Goal: Task Accomplishment & Management: Complete application form

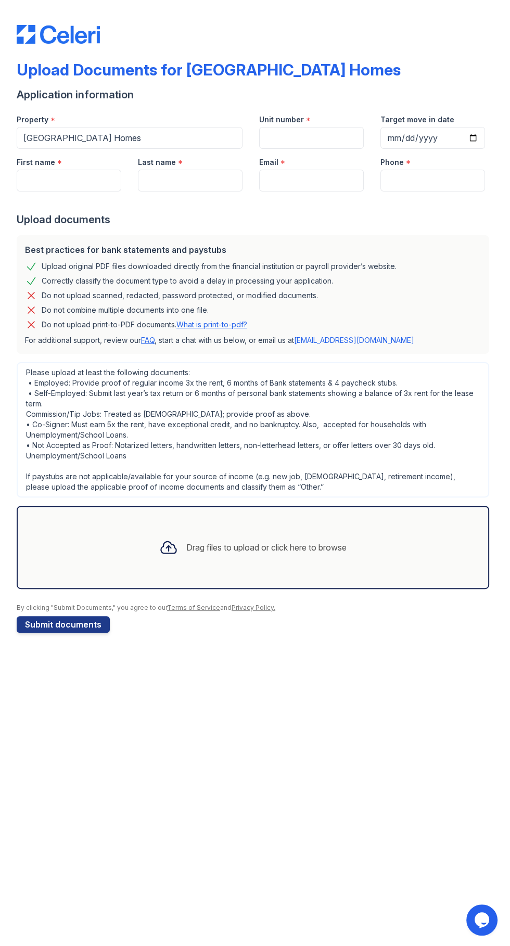
click at [240, 560] on div "Drag files to upload or click here to browse" at bounding box center [253, 547] width 204 height 35
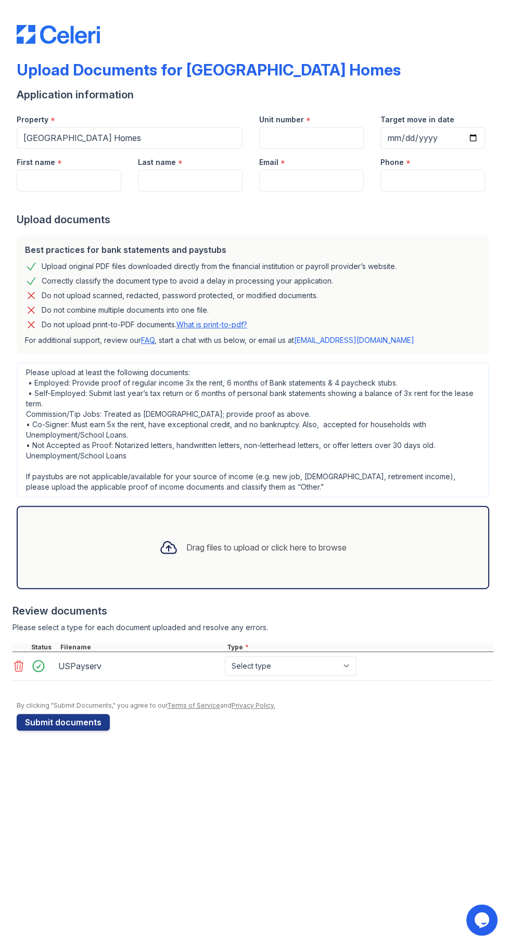
click at [352, 537] on div "Drag files to upload or click here to browse" at bounding box center [253, 547] width 204 height 35
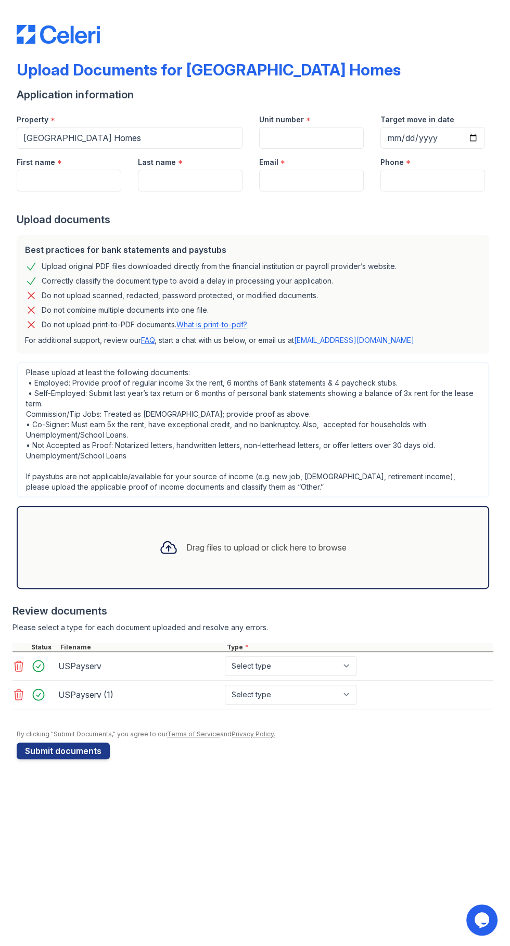
click at [335, 566] on div "Drag files to upload or click here to browse" at bounding box center [253, 547] width 473 height 83
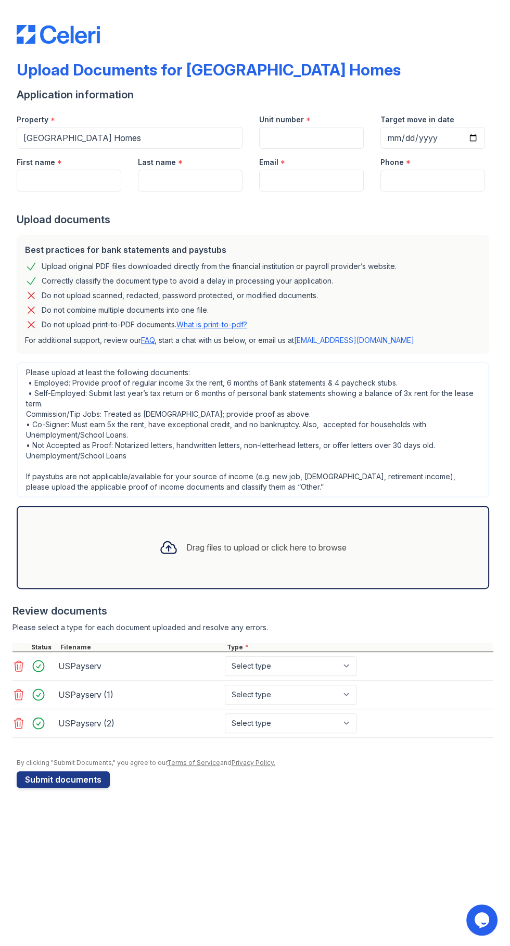
click at [382, 550] on div "Drag files to upload or click here to browse" at bounding box center [253, 547] width 473 height 83
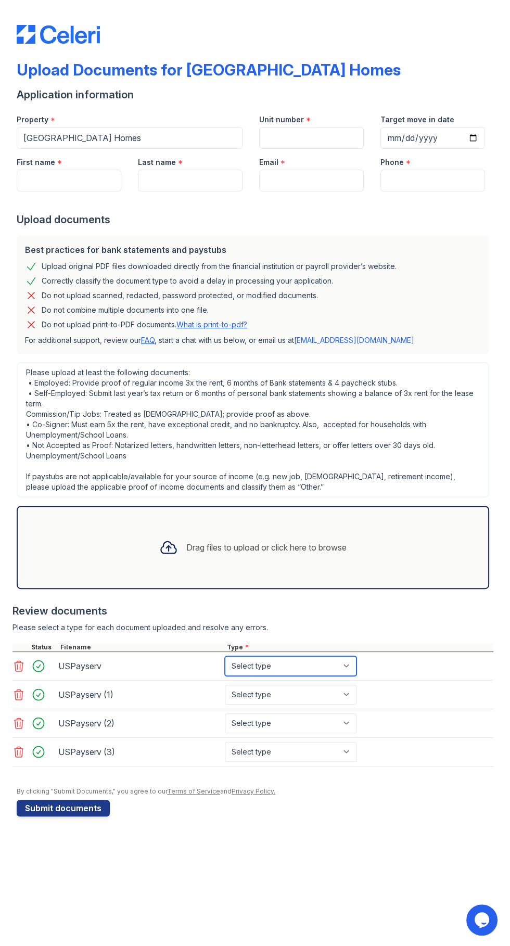
click at [351, 665] on select "Select type Paystub Bank Statement Offer Letter Tax Documents Benefit Award Let…" at bounding box center [291, 666] width 132 height 20
select select "paystub"
click at [225, 656] on select "Select type Paystub Bank Statement Offer Letter Tax Documents Benefit Award Let…" at bounding box center [291, 666] width 132 height 20
click at [352, 714] on select "Select type Paystub Bank Statement Offer Letter Tax Documents Benefit Award Let…" at bounding box center [291, 724] width 132 height 20
select select "paystub"
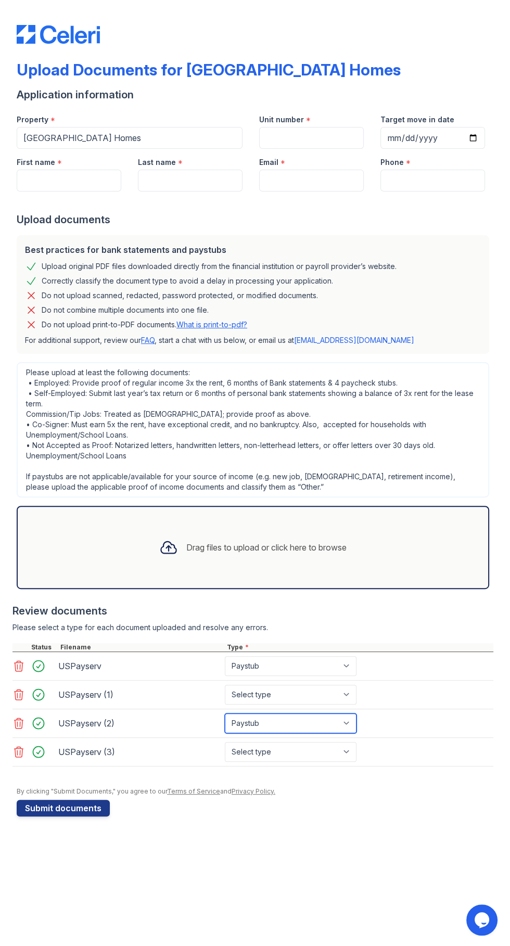
click at [225, 714] on select "Select type Paystub Bank Statement Offer Letter Tax Documents Benefit Award Let…" at bounding box center [291, 724] width 132 height 20
click at [349, 701] on select "Select type Paystub Bank Statement Offer Letter Tax Documents Benefit Award Let…" at bounding box center [291, 695] width 132 height 20
select select "paystub"
click at [225, 685] on select "Select type Paystub Bank Statement Offer Letter Tax Documents Benefit Award Let…" at bounding box center [291, 695] width 132 height 20
click at [346, 752] on select "Select type Paystub Bank Statement Offer Letter Tax Documents Benefit Award Let…" at bounding box center [291, 752] width 132 height 20
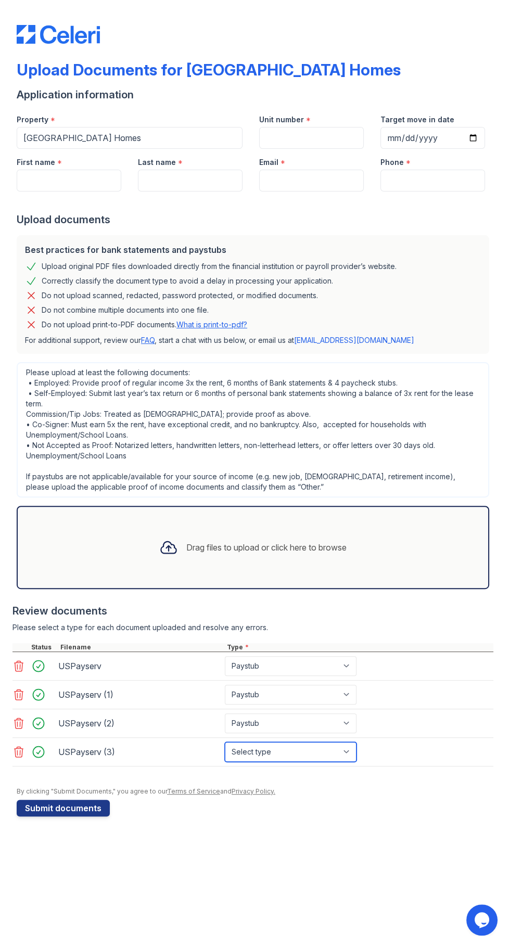
select select "paystub"
click at [225, 742] on select "Select type Paystub Bank Statement Offer Letter Tax Documents Benefit Award Let…" at bounding box center [291, 752] width 132 height 20
click at [90, 807] on button "Submit documents" at bounding box center [63, 808] width 93 height 17
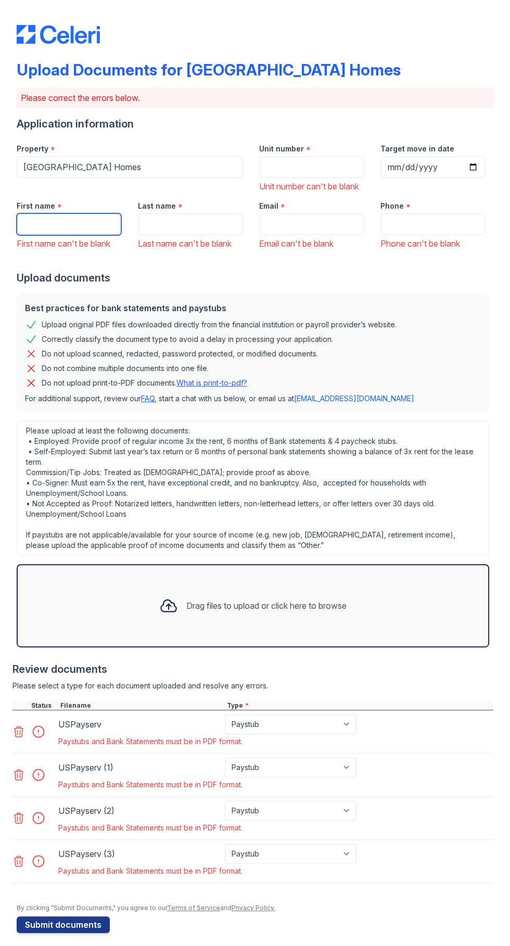
click at [70, 235] on input "First name" at bounding box center [69, 224] width 105 height 22
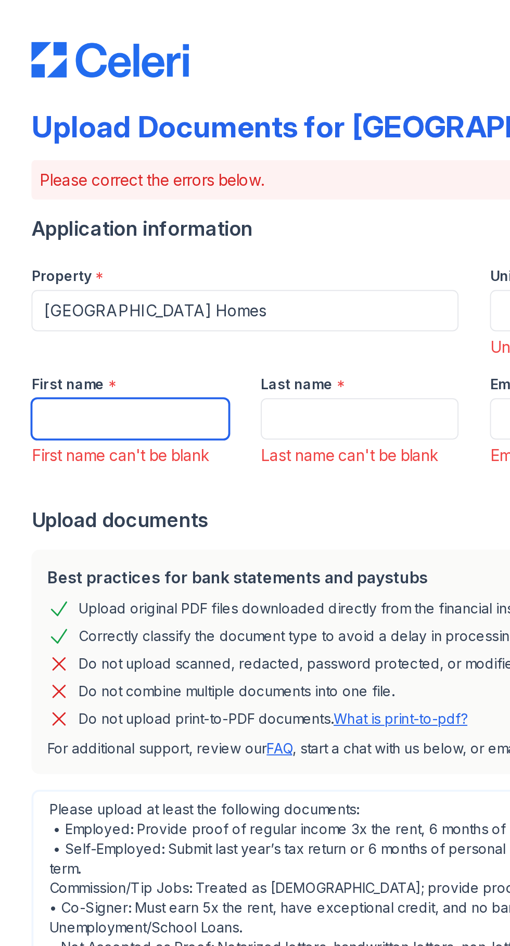
type input "Tressela"
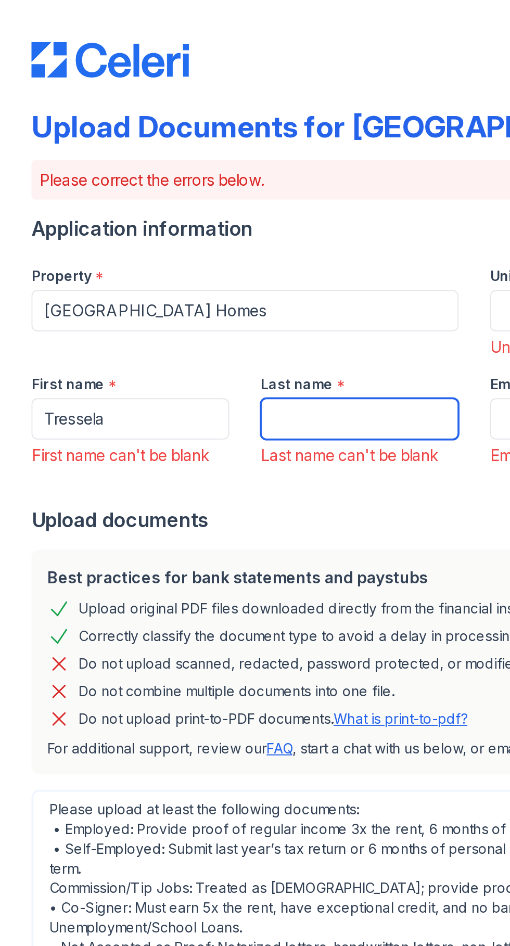
type input "[PERSON_NAME]"
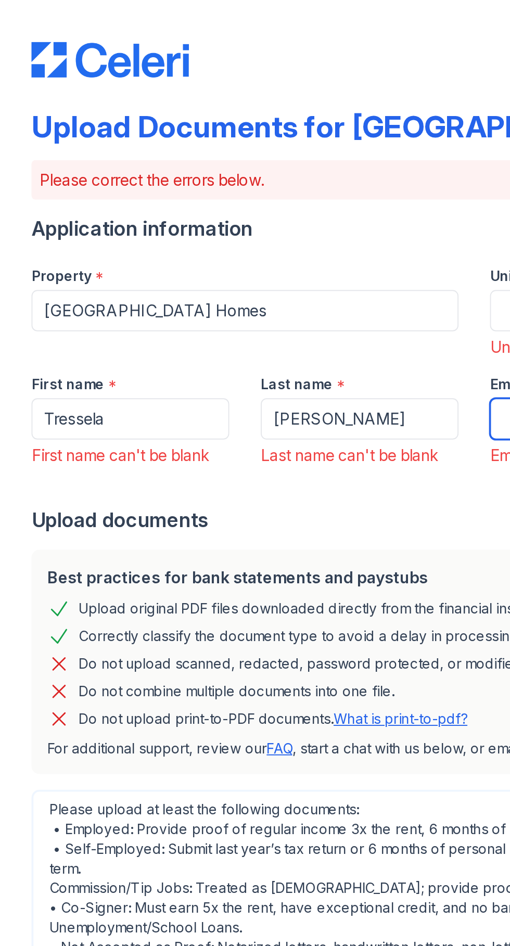
type input "[EMAIL_ADDRESS][DOMAIN_NAME]"
type input "3185736798"
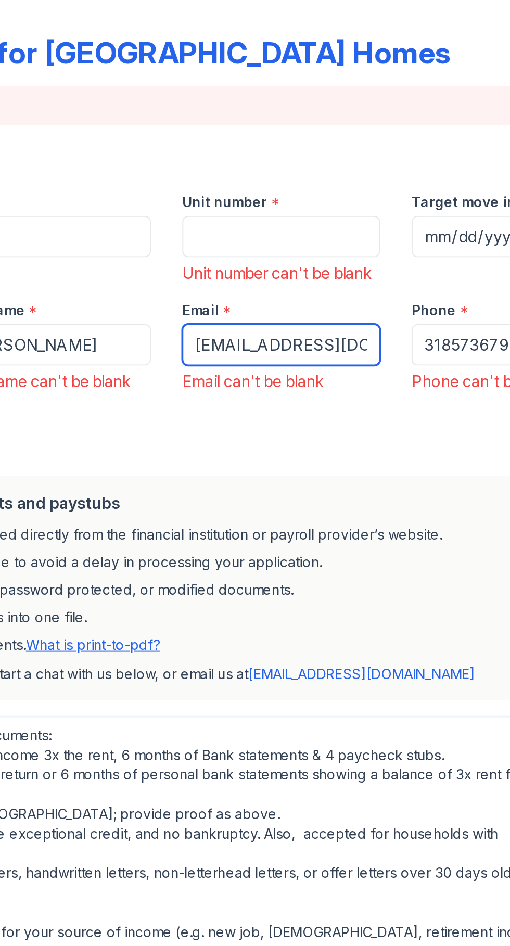
click at [340, 233] on input "[EMAIL_ADDRESS][DOMAIN_NAME]" at bounding box center [311, 224] width 105 height 22
click at [335, 235] on input "[DOMAIN_NAME]" at bounding box center [311, 224] width 105 height 22
type input "a"
type input "[EMAIL_ADDRESS][DOMAIN_NAME]"
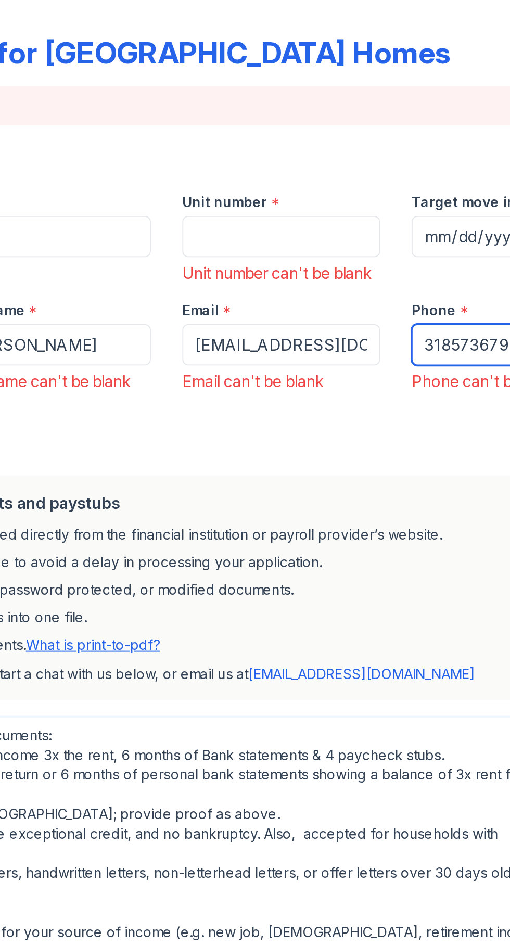
click at [421, 231] on input "3185736798" at bounding box center [432, 224] width 105 height 22
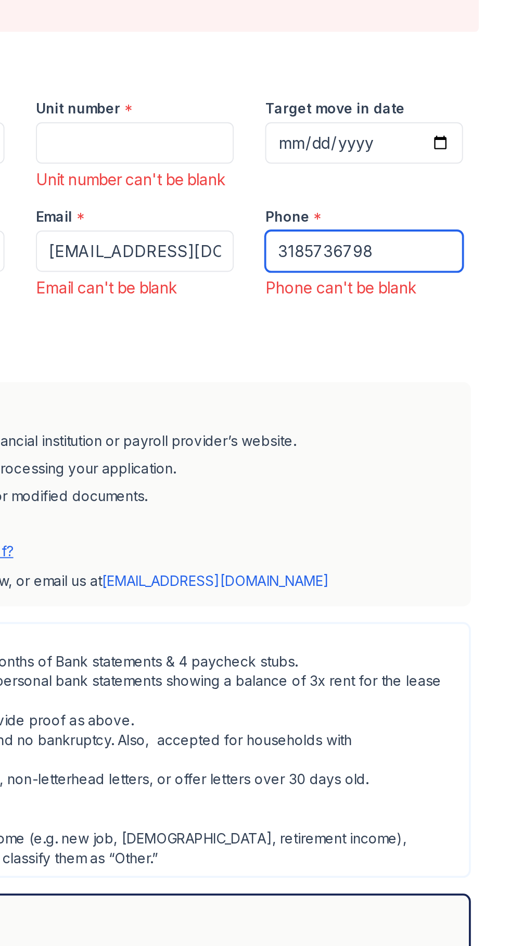
click at [466, 231] on input "3185736798" at bounding box center [432, 224] width 105 height 22
type input "3"
type input "6823191097"
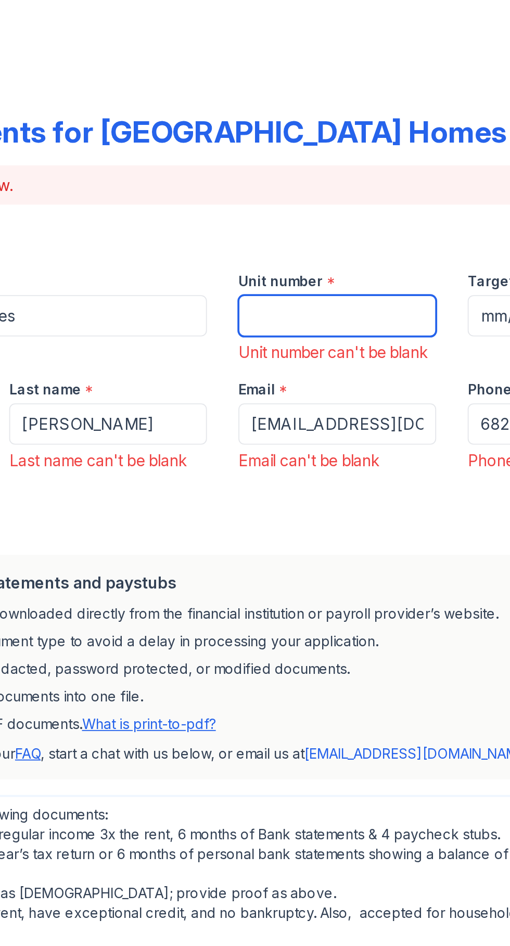
click at [331, 161] on input "Unit number" at bounding box center [311, 167] width 105 height 22
type input "1505"
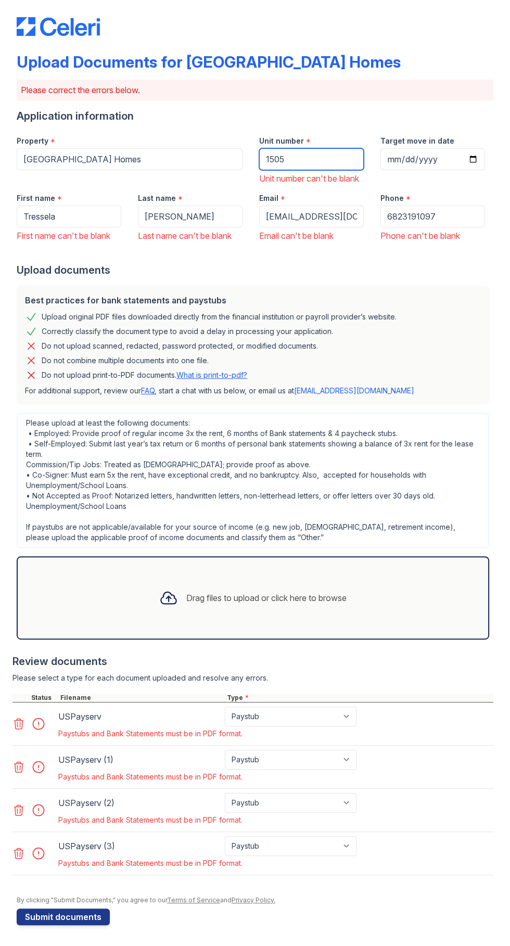
scroll to position [15, 0]
click at [83, 913] on button "Submit documents" at bounding box center [63, 917] width 93 height 17
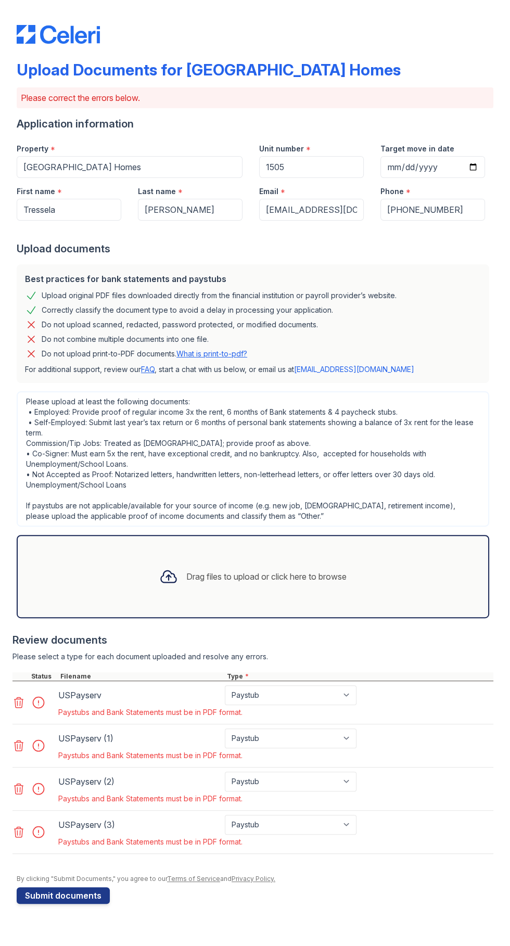
click at [107, 713] on div "Paystubs and Bank Statements must be in PDF format." at bounding box center [208, 712] width 300 height 10
click at [43, 705] on div at bounding box center [41, 702] width 29 height 15
click at [45, 713] on div at bounding box center [34, 703] width 44 height 34
click at [56, 716] on div "Paystubs and Bank Statements must be in PDF format." at bounding box center [208, 712] width 305 height 15
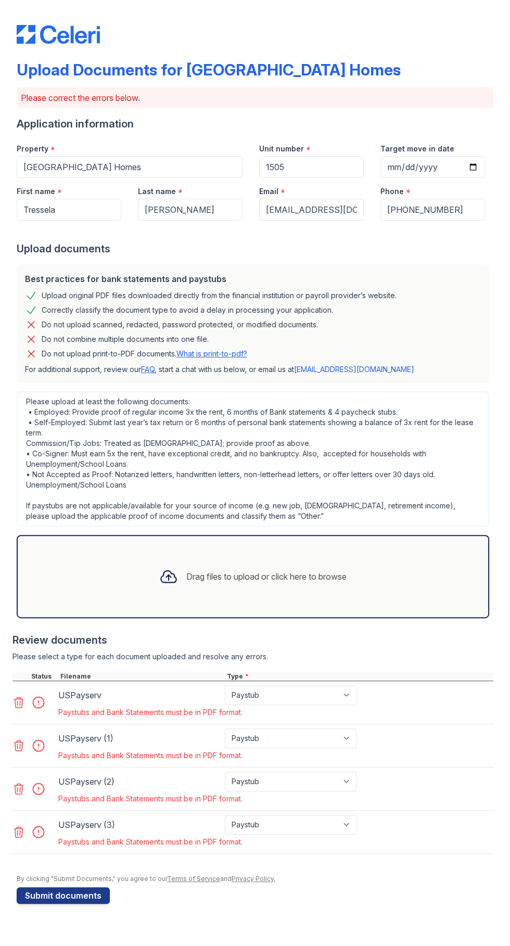
click at [58, 749] on div "Paystubs and Bank Statements must be in PDF format." at bounding box center [208, 756] width 305 height 15
click at [49, 762] on div "USPayserv (1) Paystub Bank Statement Offer Letter Tax Documents Benefit Award L…" at bounding box center [252, 746] width 481 height 43
click at [50, 794] on div at bounding box center [34, 789] width 44 height 34
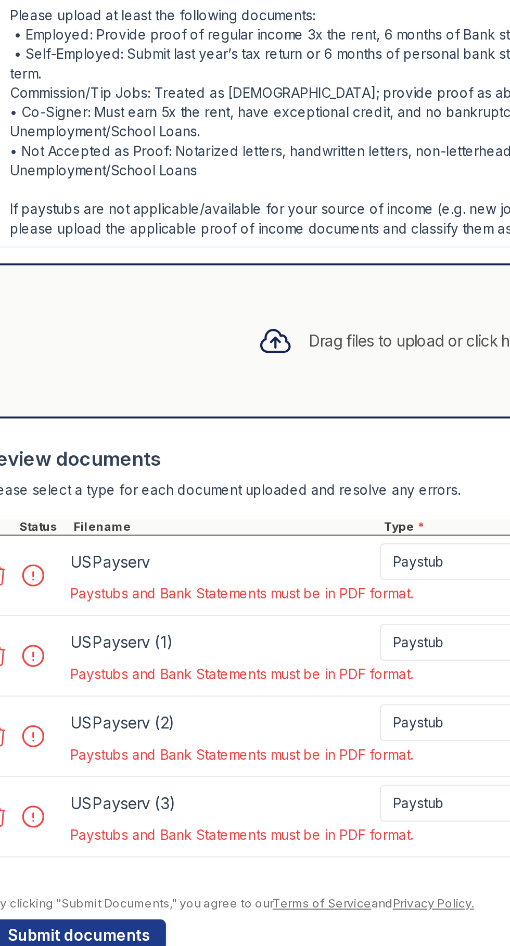
click at [45, 701] on div at bounding box center [41, 702] width 29 height 15
click at [44, 703] on div at bounding box center [41, 702] width 29 height 15
click at [44, 742] on div at bounding box center [41, 746] width 29 height 15
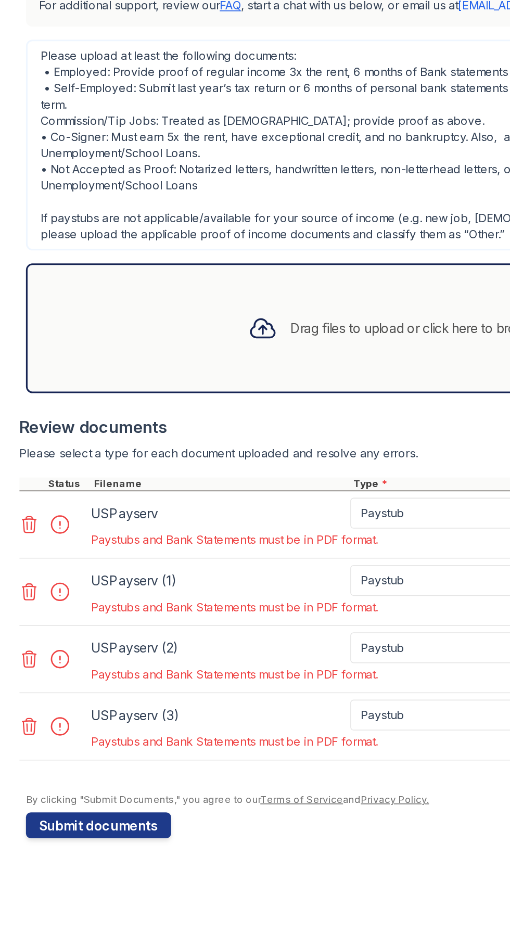
scroll to position [0, 0]
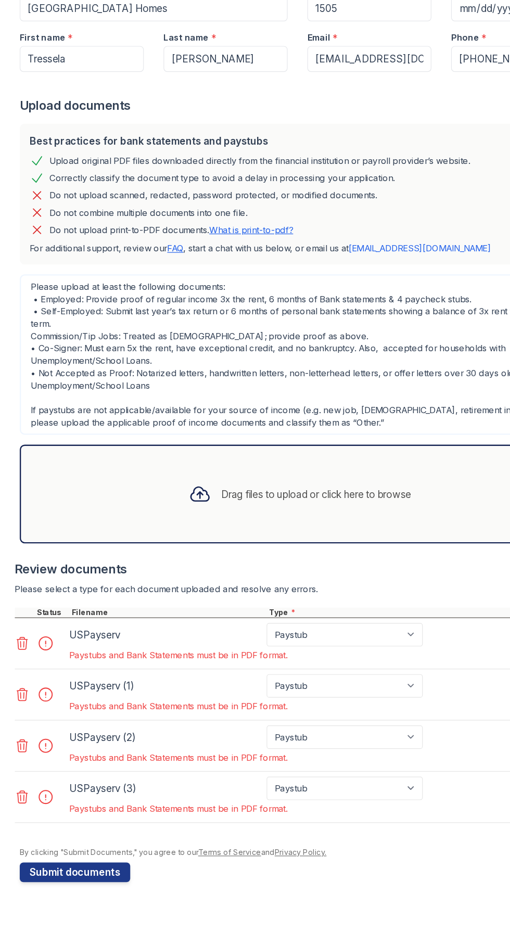
click at [90, 893] on button "Submit documents" at bounding box center [63, 895] width 93 height 17
